Goal: Navigation & Orientation: Find specific page/section

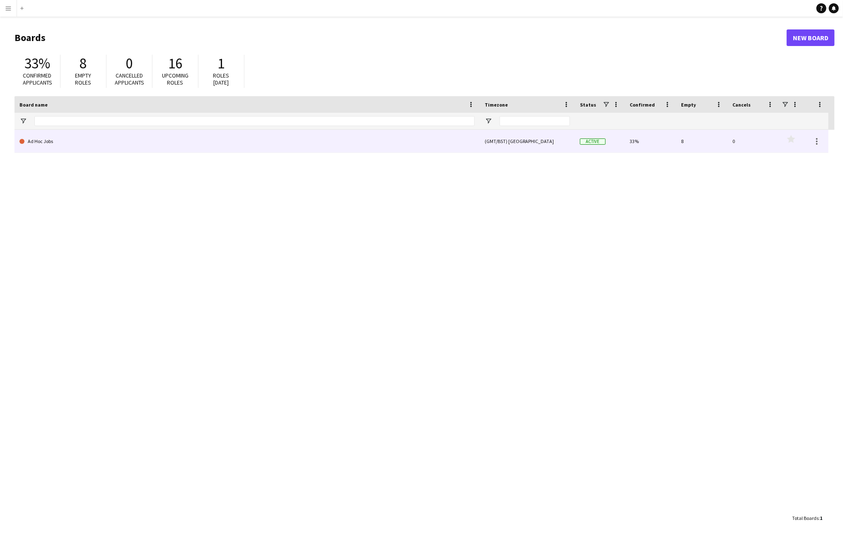
click at [44, 144] on link "Ad Hoc Jobs" at bounding box center [246, 141] width 455 height 23
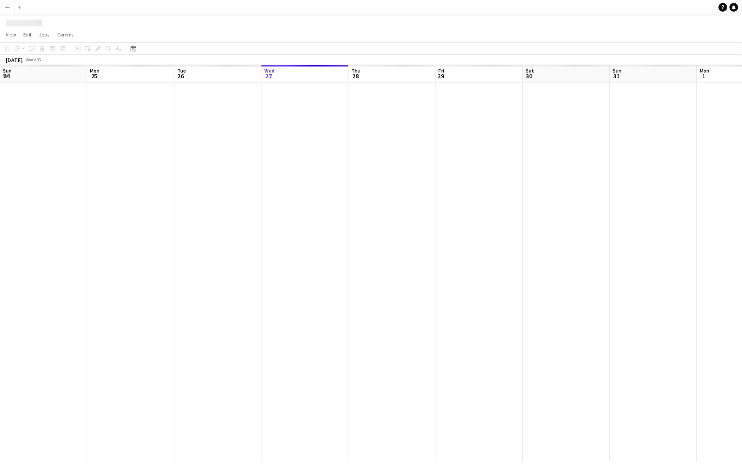
scroll to position [0, 198]
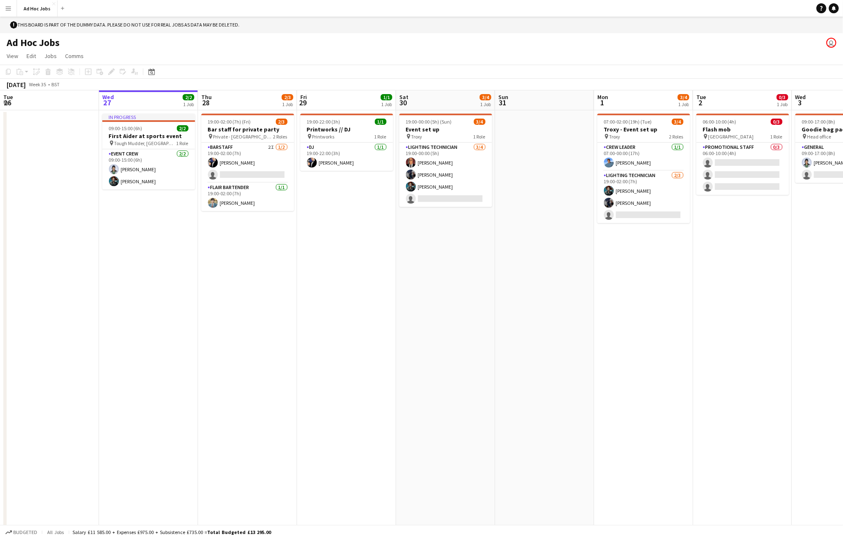
click at [7, 12] on button "Menu" at bounding box center [8, 8] width 17 height 17
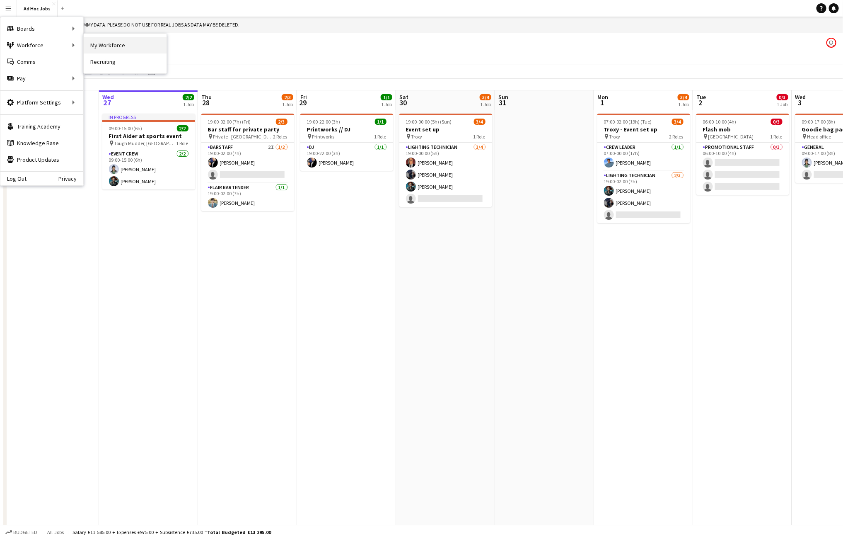
click at [116, 48] on link "My Workforce" at bounding box center [125, 45] width 83 height 17
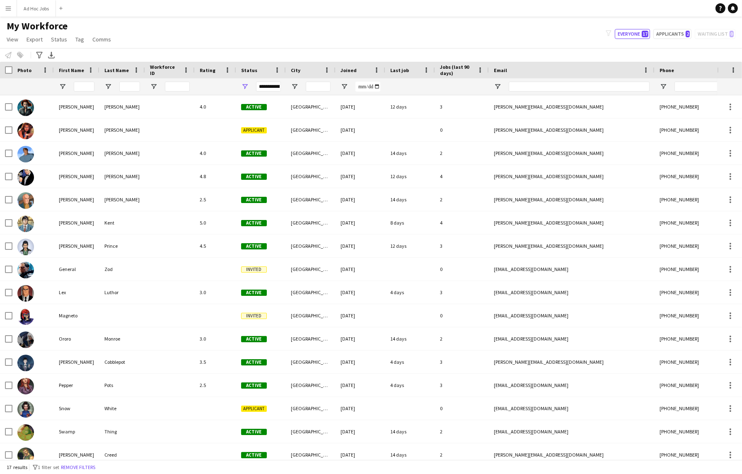
click at [11, 10] on app-icon "Menu" at bounding box center [8, 8] width 7 height 7
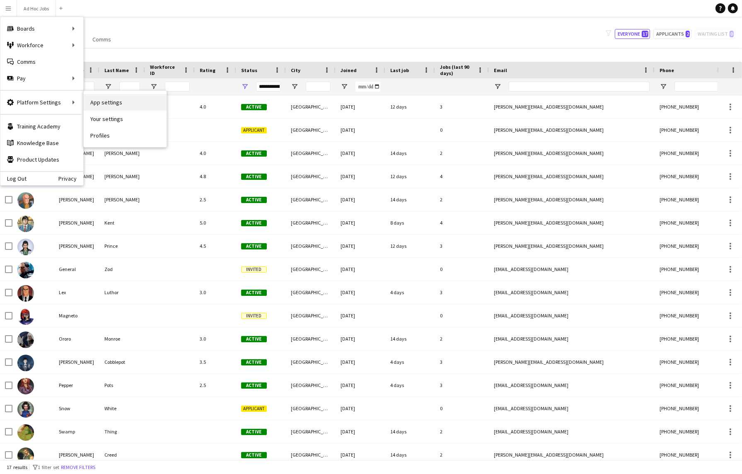
click at [112, 104] on link "App settings" at bounding box center [125, 102] width 83 height 17
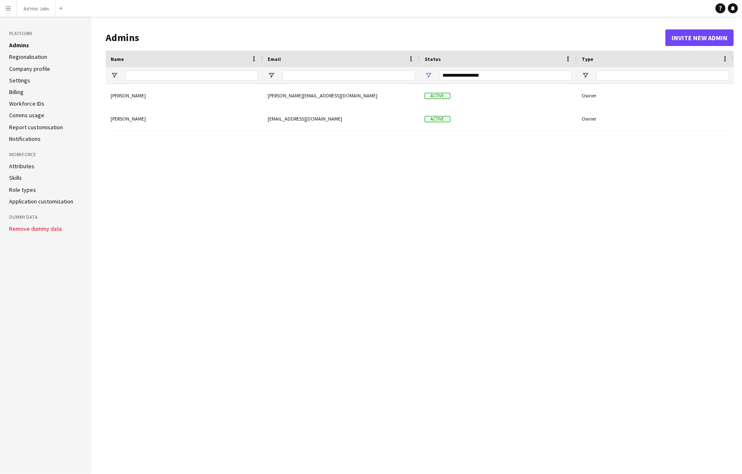
click at [10, 9] on app-icon "Menu" at bounding box center [8, 8] width 7 height 7
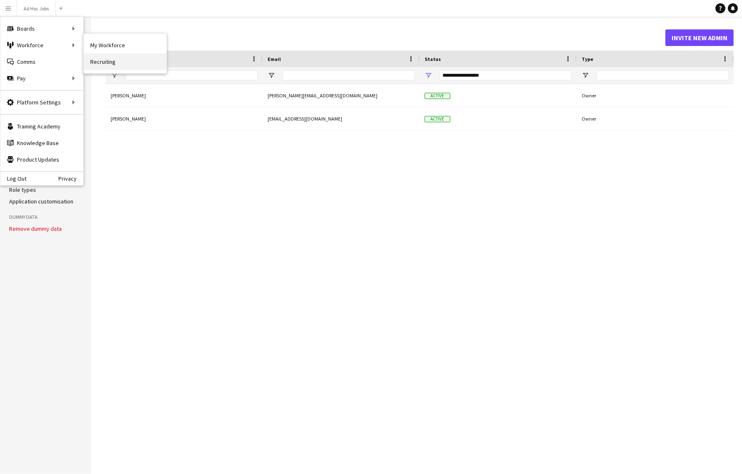
click at [101, 65] on link "Recruiting" at bounding box center [125, 61] width 83 height 17
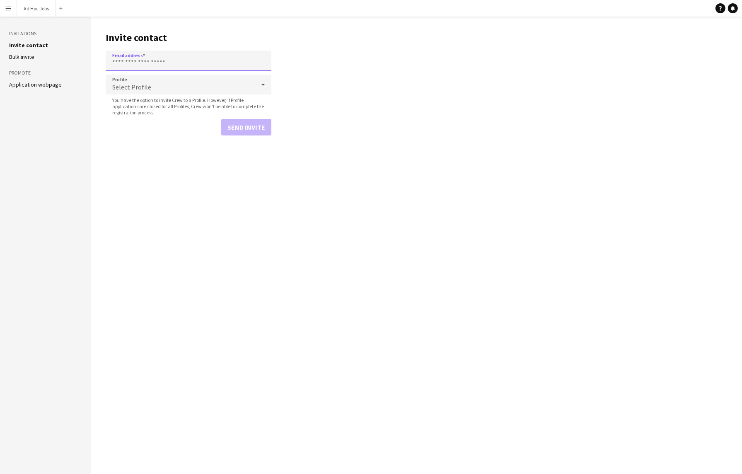
click at [153, 64] on input "Email address" at bounding box center [189, 61] width 166 height 21
click at [282, 78] on main "Invite contact Email address Profile Select Profile You have the option to invi…" at bounding box center [416, 245] width 651 height 457
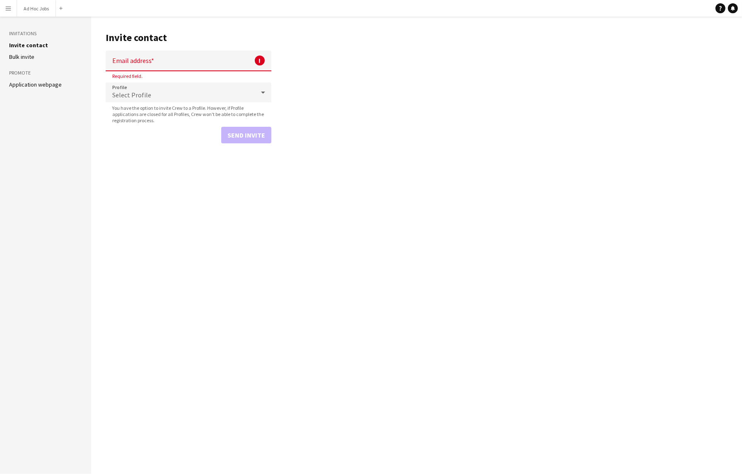
click at [42, 85] on link "Application webpage" at bounding box center [35, 84] width 53 height 7
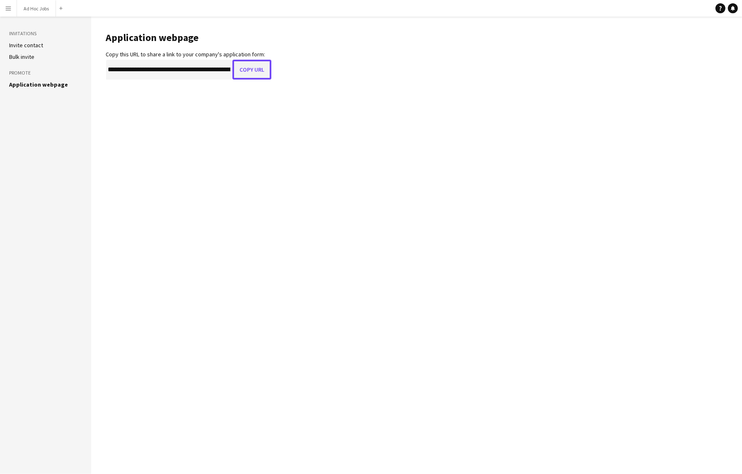
click at [250, 69] on button "Copy URL" at bounding box center [251, 70] width 39 height 20
click at [6, 11] on app-icon "Menu" at bounding box center [8, 8] width 7 height 7
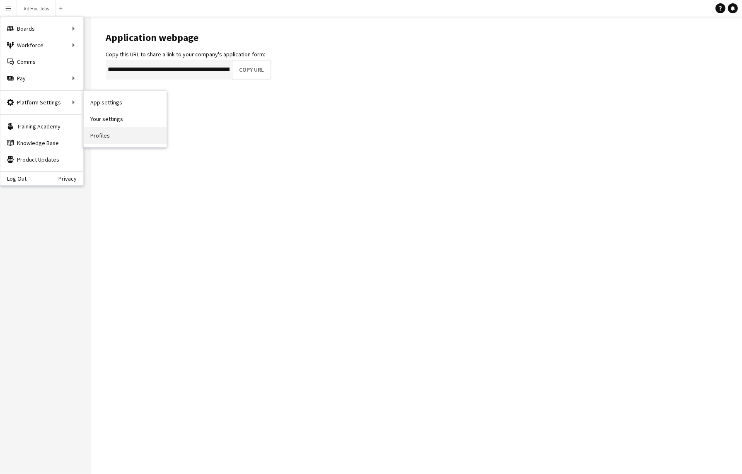
click at [101, 136] on link "Profiles" at bounding box center [125, 135] width 83 height 17
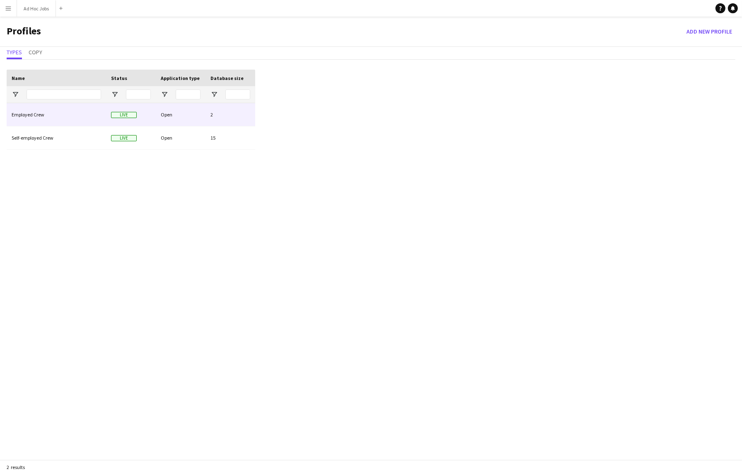
click at [37, 116] on div "Employed Crew" at bounding box center [56, 114] width 99 height 23
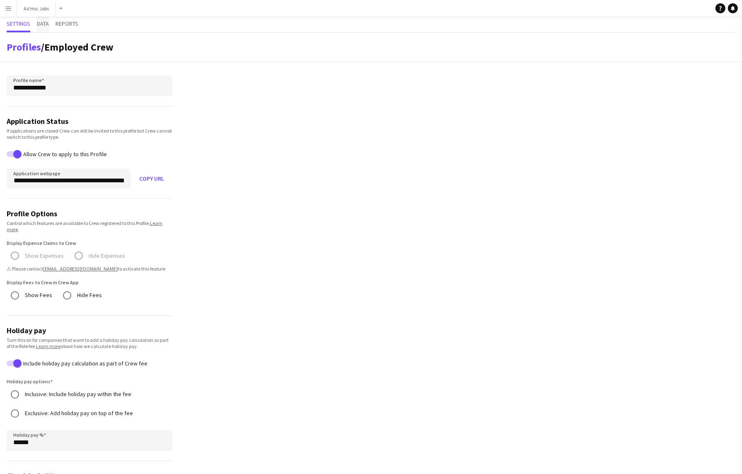
click at [46, 24] on span "Data" at bounding box center [43, 24] width 12 height 6
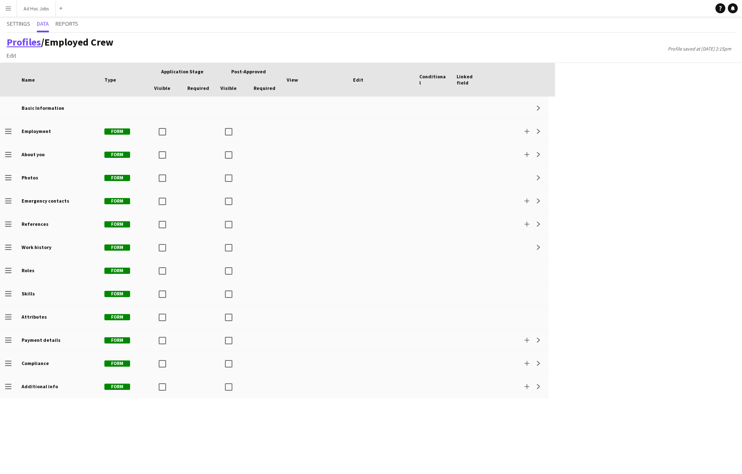
click at [17, 41] on link "Profiles" at bounding box center [24, 42] width 34 height 13
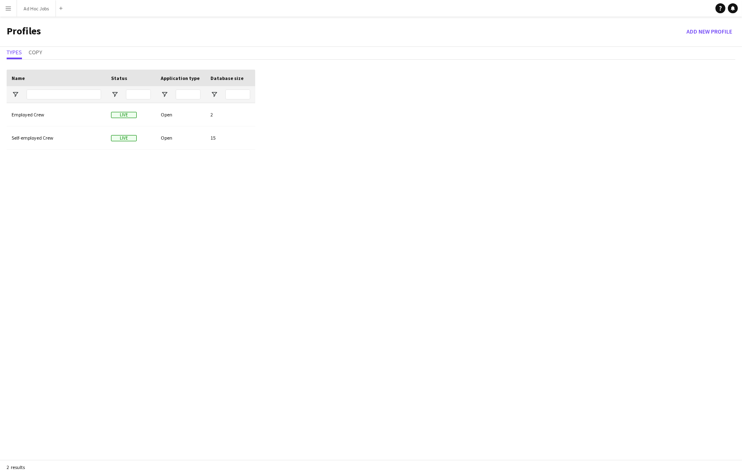
click at [12, 5] on button "Menu" at bounding box center [8, 8] width 17 height 17
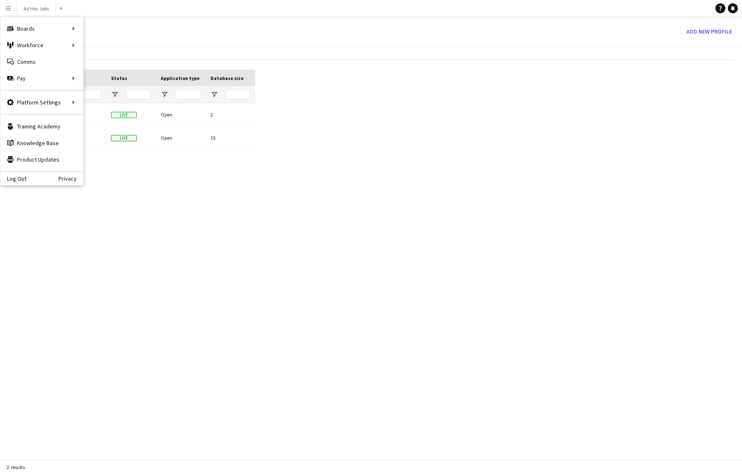
click at [251, 217] on div "Employed Crew Live Open 2 Self-employed Crew Live Open 15" at bounding box center [131, 290] width 249 height 374
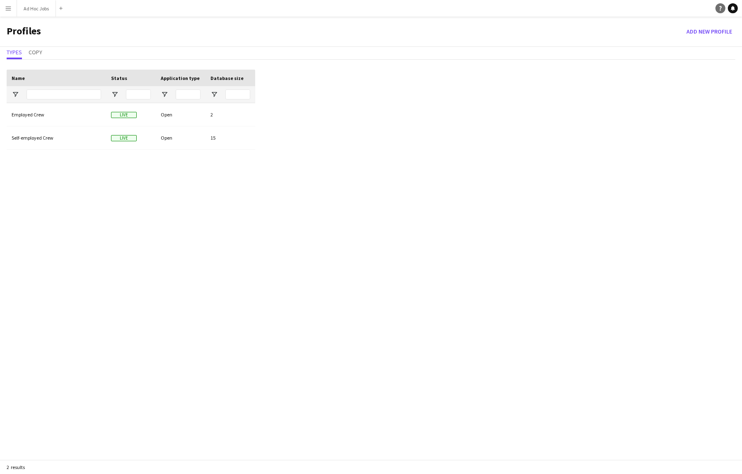
click at [719, 9] on icon "Help" at bounding box center [720, 8] width 5 height 5
click at [10, 7] on app-icon "Menu" at bounding box center [8, 8] width 7 height 7
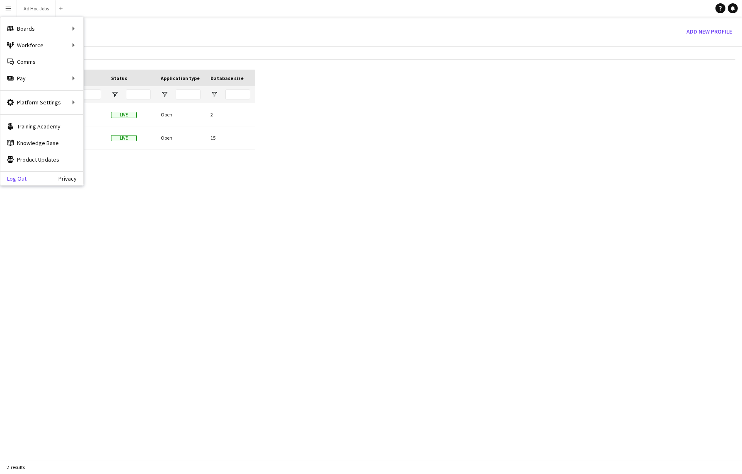
click at [14, 177] on link "Log Out" at bounding box center [13, 178] width 26 height 7
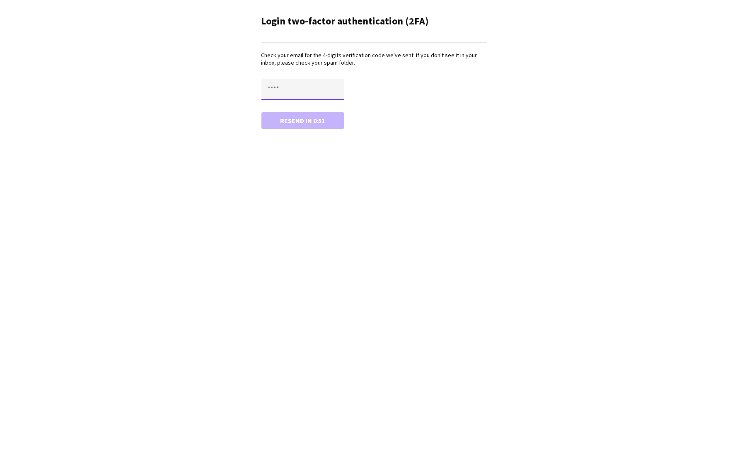
click at [298, 95] on input "text" at bounding box center [302, 89] width 83 height 21
paste input "****"
type input "****"
click at [300, 125] on button "Confirm" at bounding box center [302, 120] width 83 height 17
